Goal: Transaction & Acquisition: Obtain resource

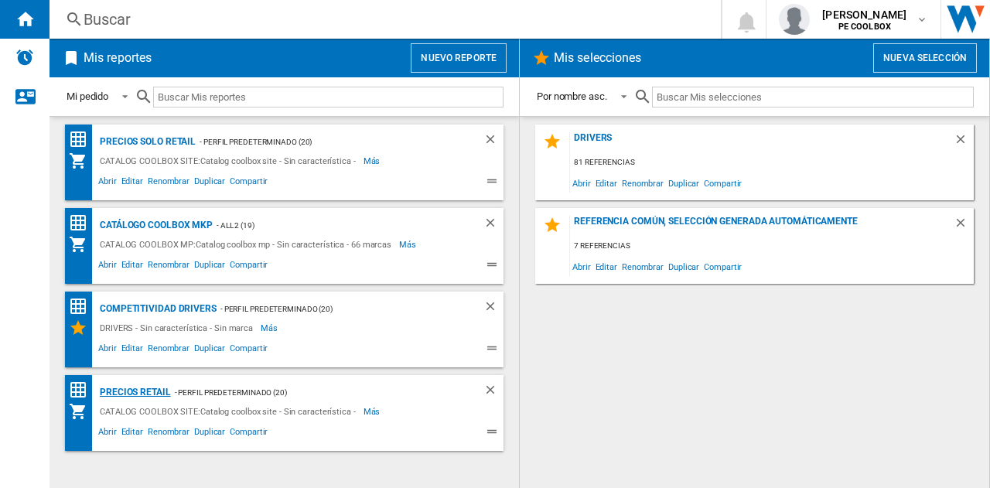
click at [112, 390] on div "PRECIOS RETAIL" at bounding box center [133, 392] width 75 height 19
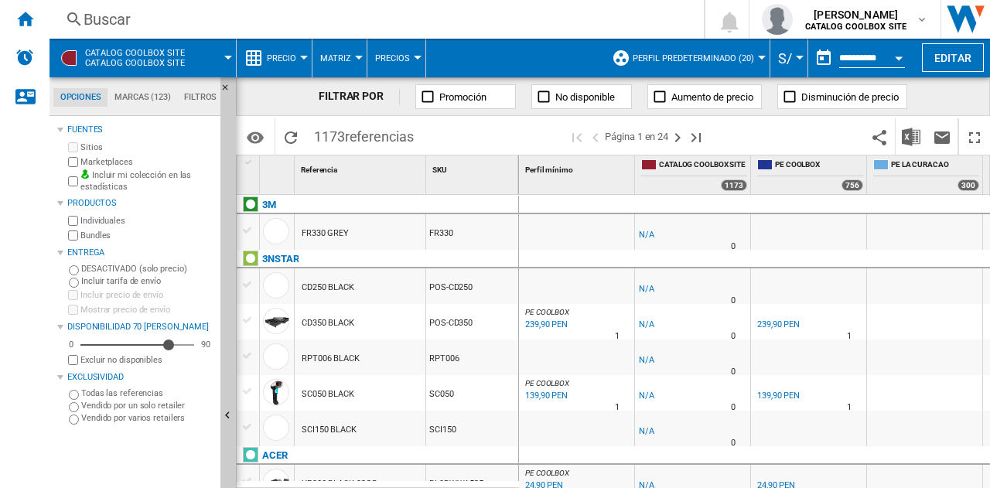
click at [74, 59] on div at bounding box center [68, 57] width 15 height 15
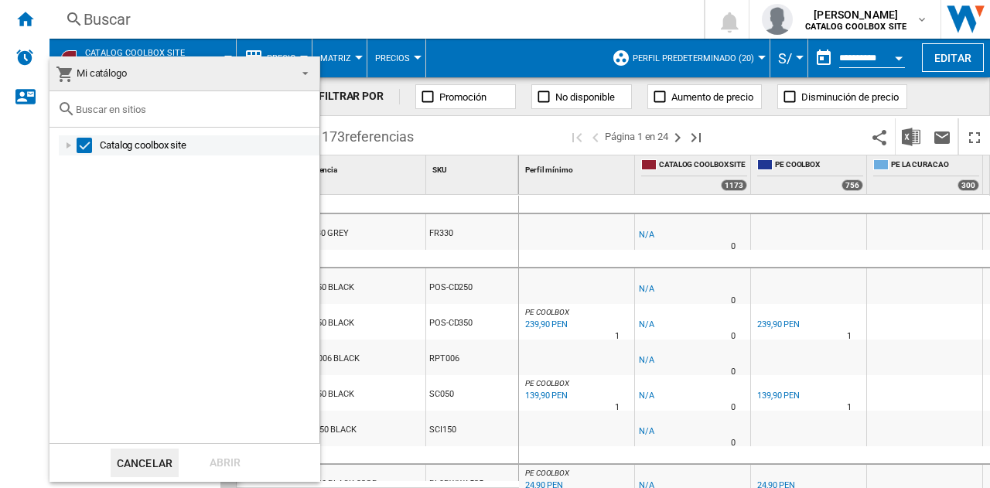
click at [70, 153] on div "Catalog coolbox site" at bounding box center [189, 145] width 261 height 20
click at [71, 145] on div at bounding box center [68, 145] width 15 height 15
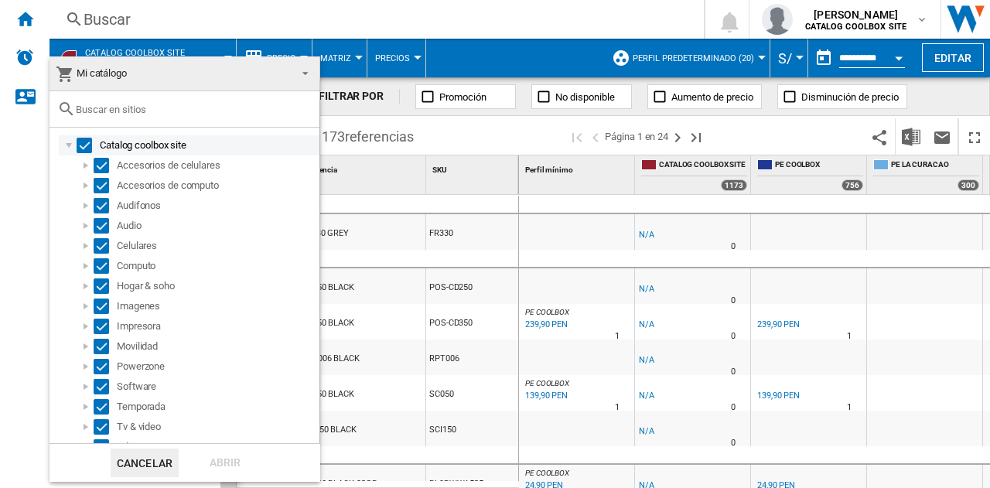
click at [80, 146] on div "Select" at bounding box center [84, 145] width 15 height 15
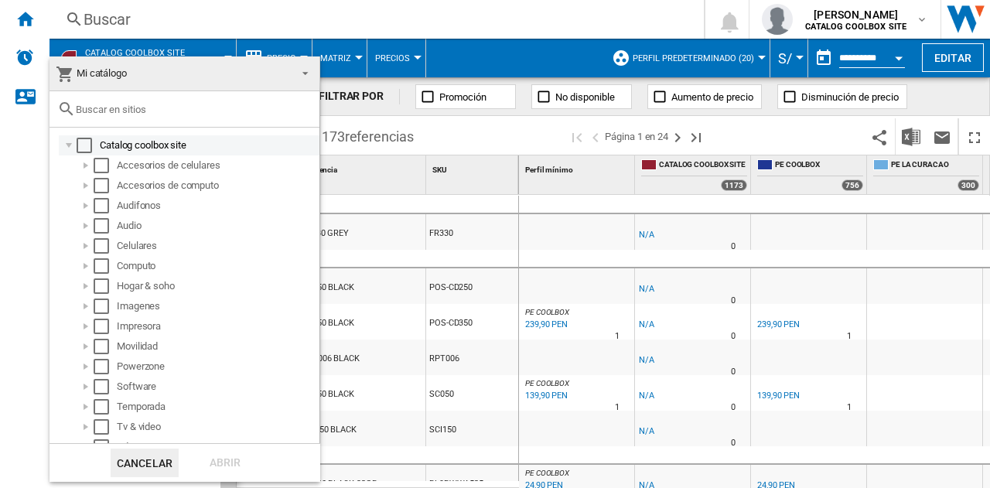
click at [81, 146] on div "Select" at bounding box center [84, 145] width 15 height 15
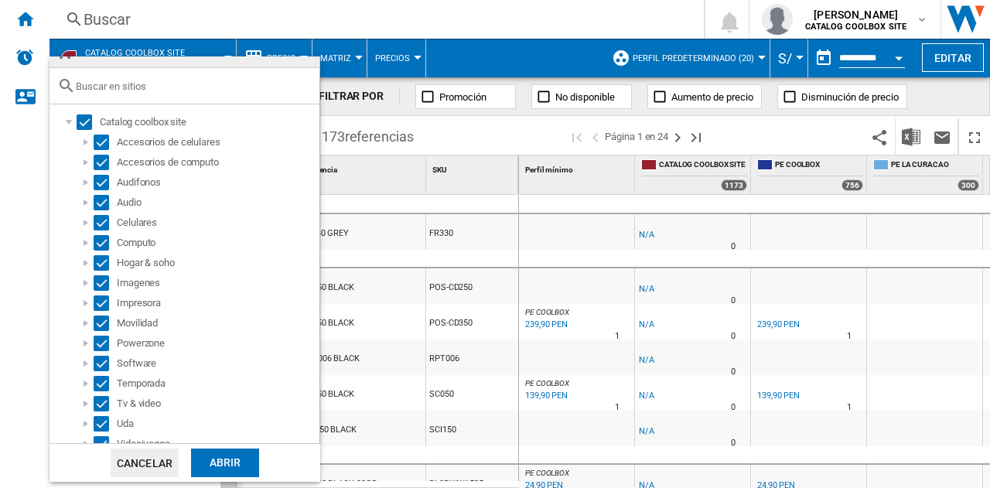
scroll to position [33, 0]
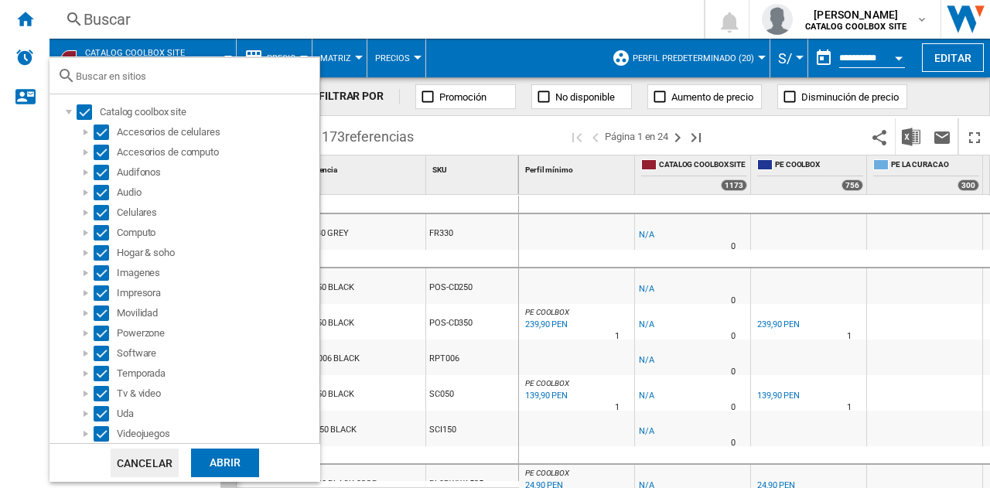
click at [239, 459] on div "Abrir" at bounding box center [225, 462] width 68 height 29
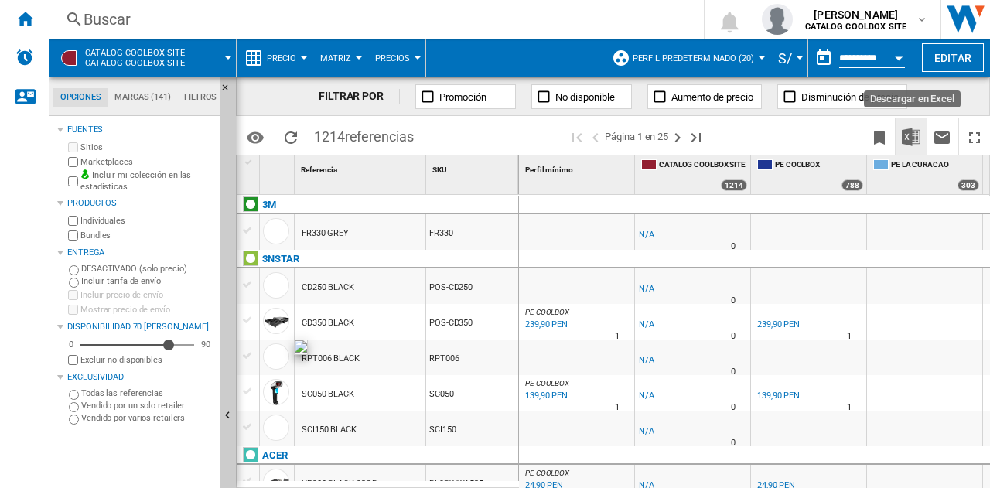
click at [919, 140] on img "Descargar en Excel" at bounding box center [911, 137] width 19 height 19
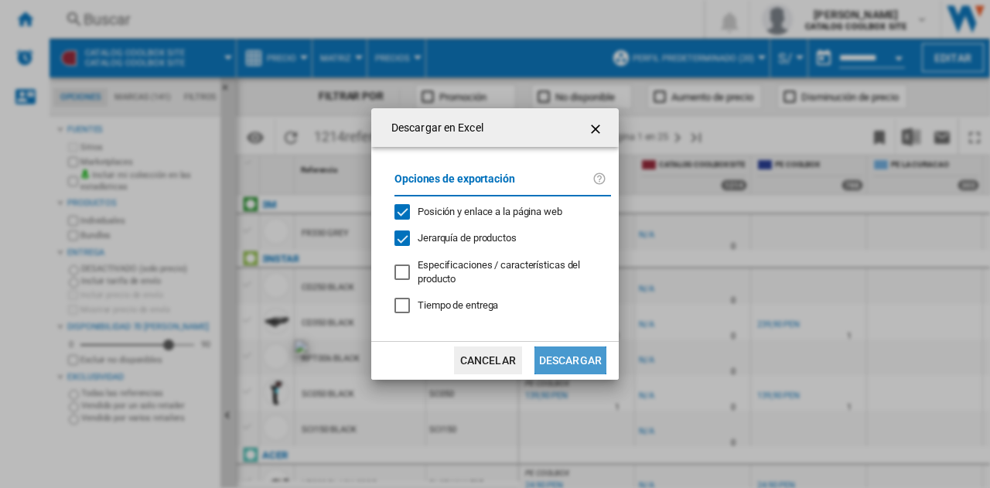
click at [588, 361] on button "Descargar" at bounding box center [570, 360] width 72 height 28
